Goal: Browse casually

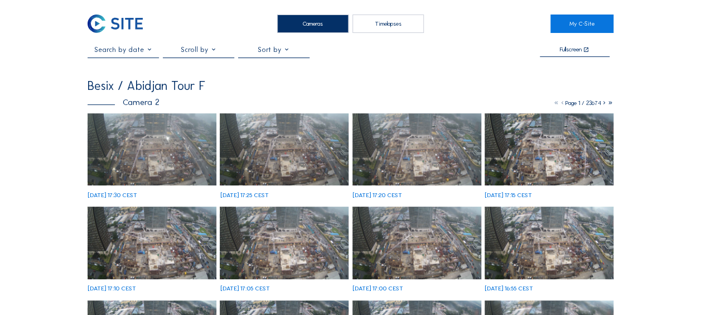
click at [158, 135] on img at bounding box center [152, 149] width 129 height 73
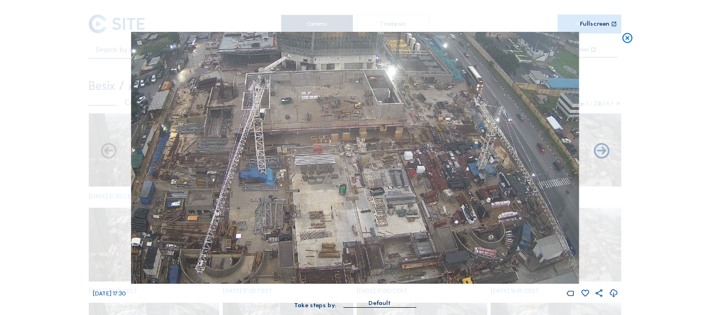
drag, startPoint x: 467, startPoint y: 157, endPoint x: 430, endPoint y: 180, distance: 44.0
click at [432, 180] on img at bounding box center [354, 158] width 447 height 252
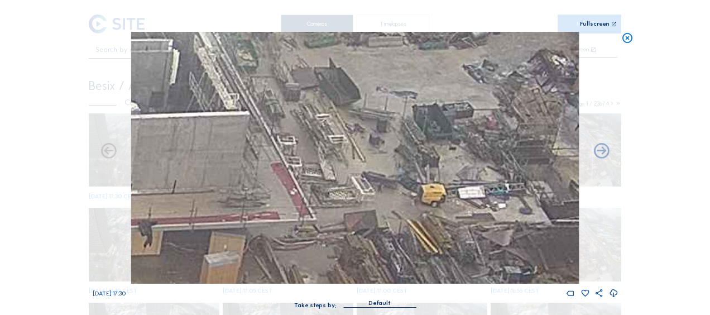
drag, startPoint x: 355, startPoint y: 97, endPoint x: 378, endPoint y: 71, distance: 34.7
click at [378, 71] on img at bounding box center [354, 158] width 447 height 252
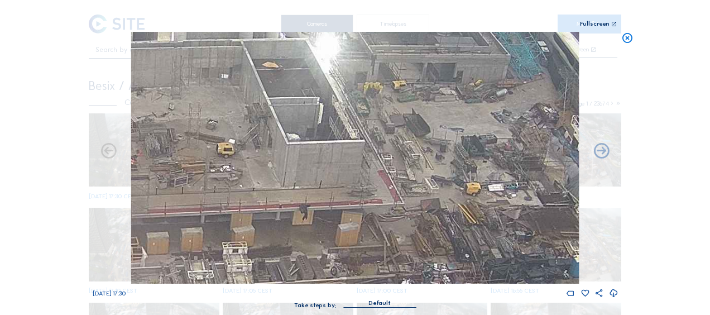
drag, startPoint x: 244, startPoint y: 105, endPoint x: 307, endPoint y: 150, distance: 76.8
click at [307, 150] on img at bounding box center [354, 158] width 447 height 252
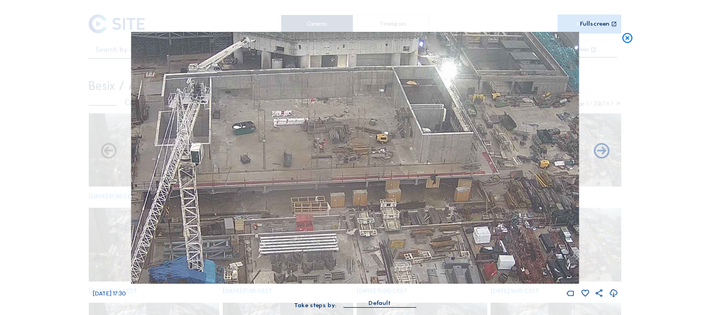
drag, startPoint x: 226, startPoint y: 163, endPoint x: 356, endPoint y: 152, distance: 130.5
click at [355, 152] on img at bounding box center [354, 158] width 447 height 252
drag, startPoint x: 266, startPoint y: 164, endPoint x: 365, endPoint y: 162, distance: 99.3
click at [365, 162] on img at bounding box center [354, 158] width 447 height 252
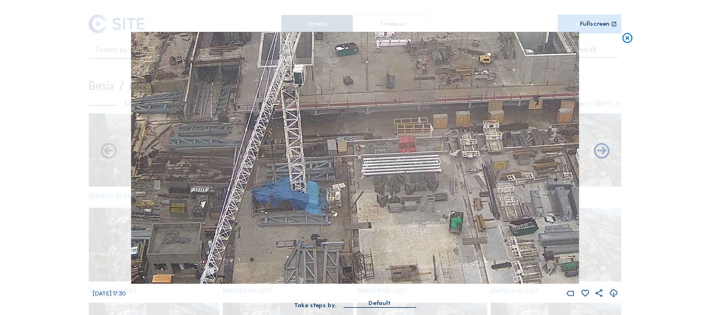
drag, startPoint x: 327, startPoint y: 102, endPoint x: 336, endPoint y: 83, distance: 21.0
click at [336, 83] on img at bounding box center [354, 158] width 447 height 252
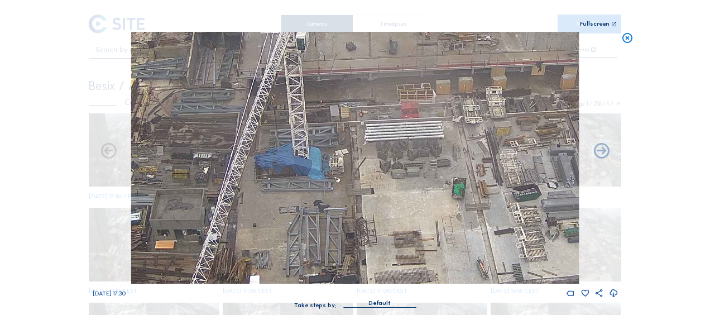
drag, startPoint x: 331, startPoint y: 127, endPoint x: 321, endPoint y: 71, distance: 56.1
click at [321, 71] on img at bounding box center [354, 158] width 447 height 252
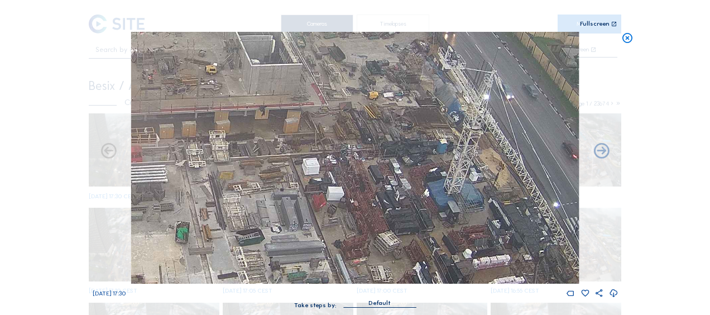
drag, startPoint x: 452, startPoint y: 119, endPoint x: 168, endPoint y: 232, distance: 305.5
click at [168, 232] on img at bounding box center [354, 158] width 447 height 252
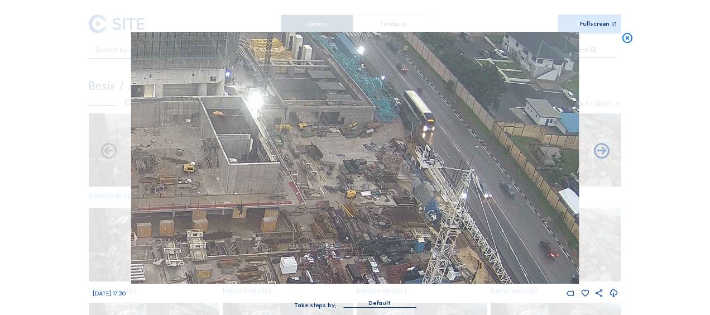
drag, startPoint x: 266, startPoint y: 206, endPoint x: 264, endPoint y: 213, distance: 7.4
click at [264, 213] on img at bounding box center [354, 158] width 447 height 252
